Goal: Navigation & Orientation: Find specific page/section

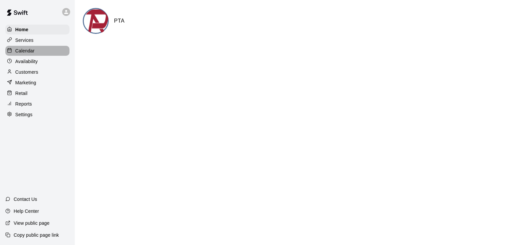
click at [24, 53] on p "Calendar" at bounding box center [24, 51] width 19 height 7
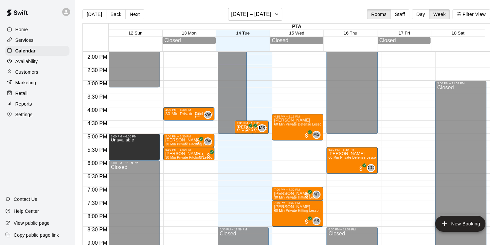
scroll to position [370, 0]
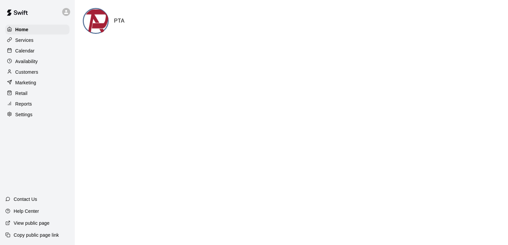
click at [26, 62] on p "Availability" at bounding box center [26, 61] width 23 height 7
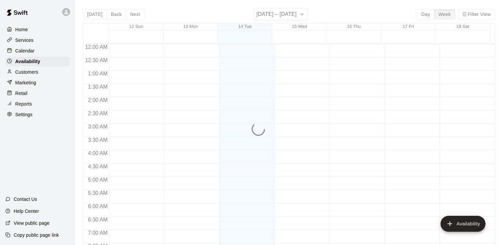
scroll to position [385, 0]
